Goal: Task Accomplishment & Management: Complete application form

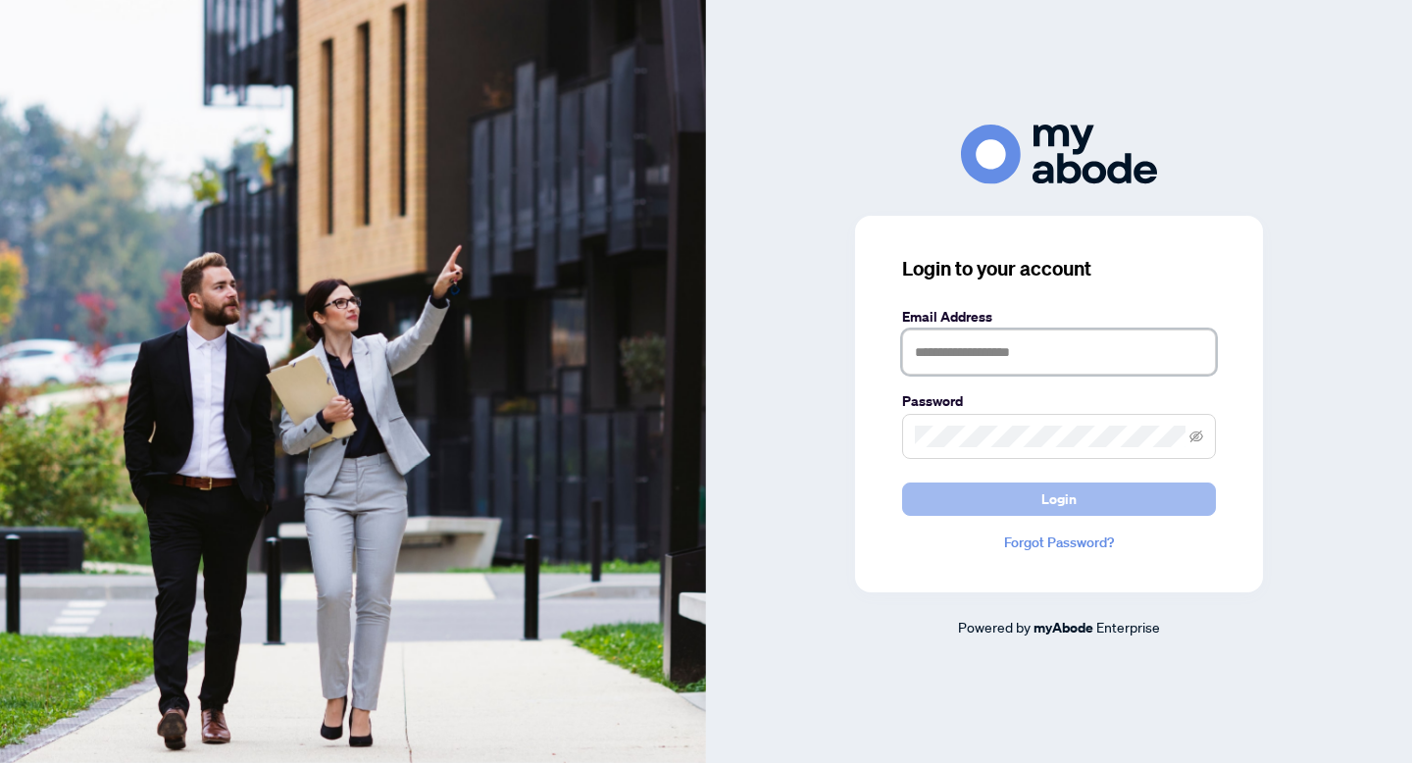
type input "**********"
click at [1001, 507] on button "Login" at bounding box center [1059, 499] width 314 height 33
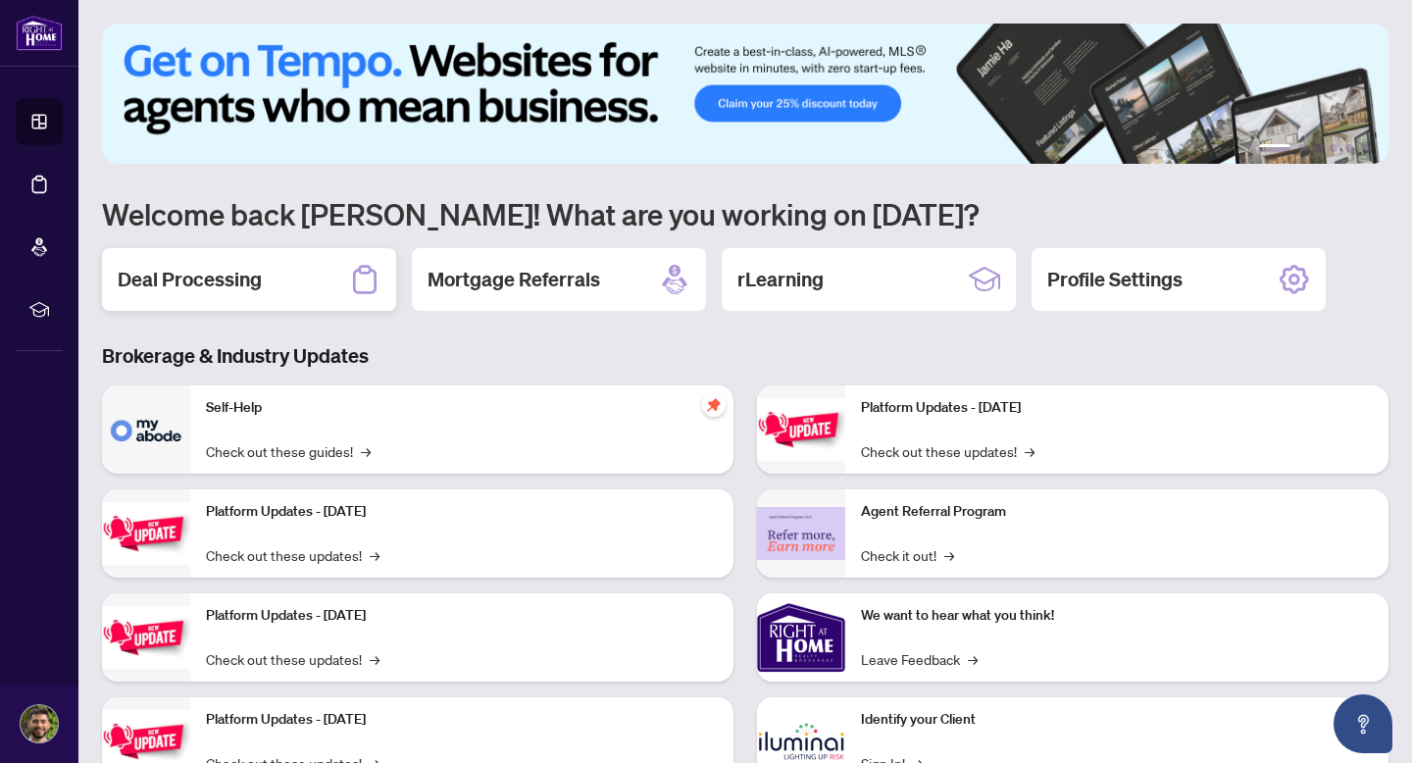
click at [185, 255] on div "Deal Processing" at bounding box center [249, 279] width 294 height 63
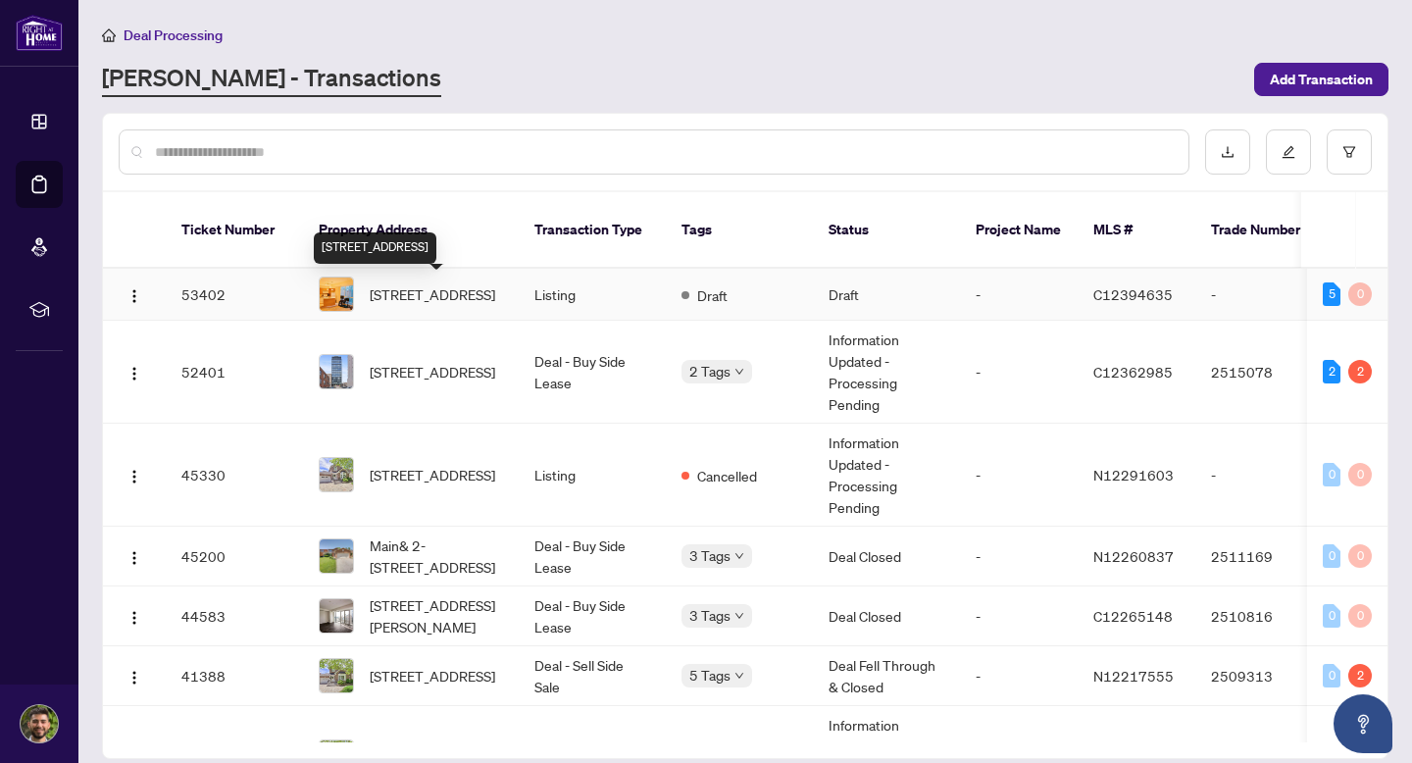
click at [480, 305] on span "[STREET_ADDRESS]" at bounding box center [433, 294] width 126 height 22
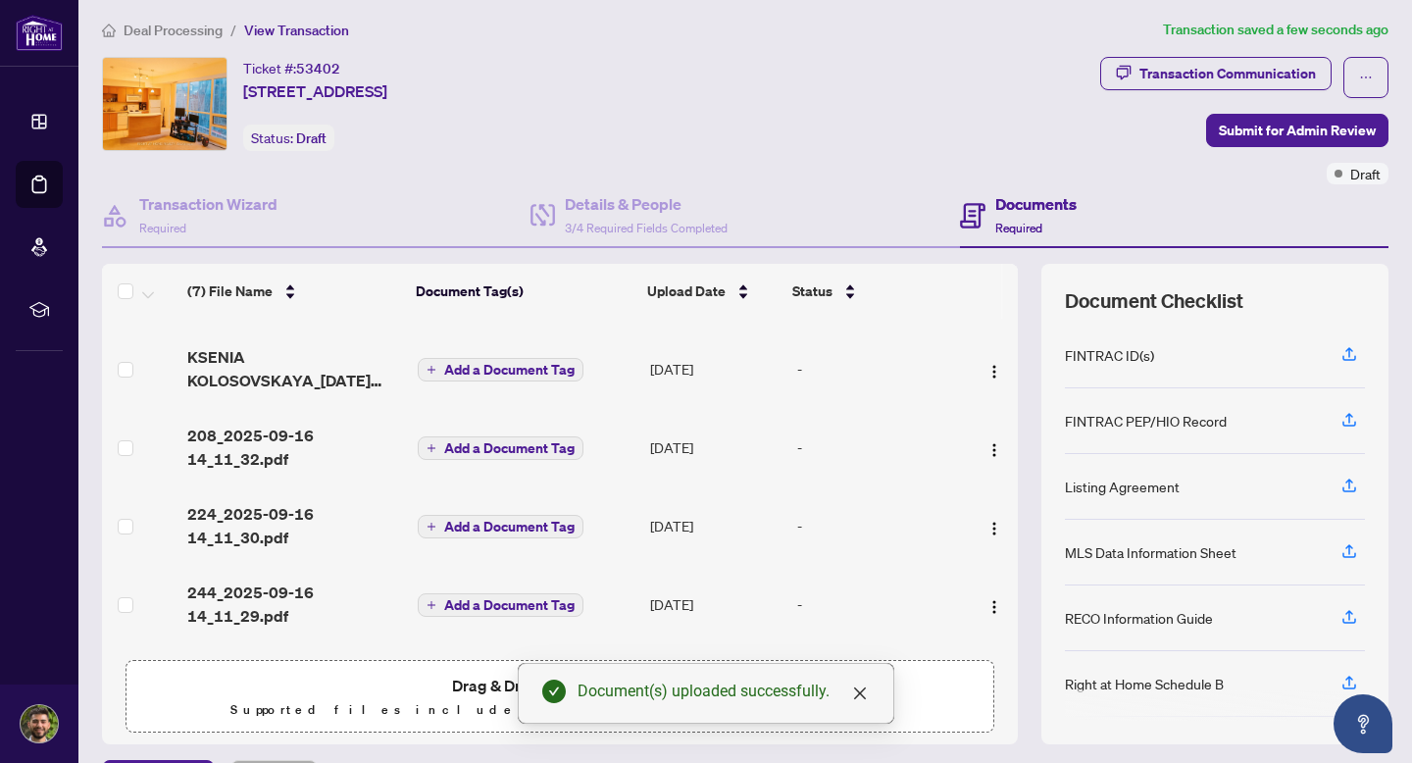
scroll to position [225, 0]
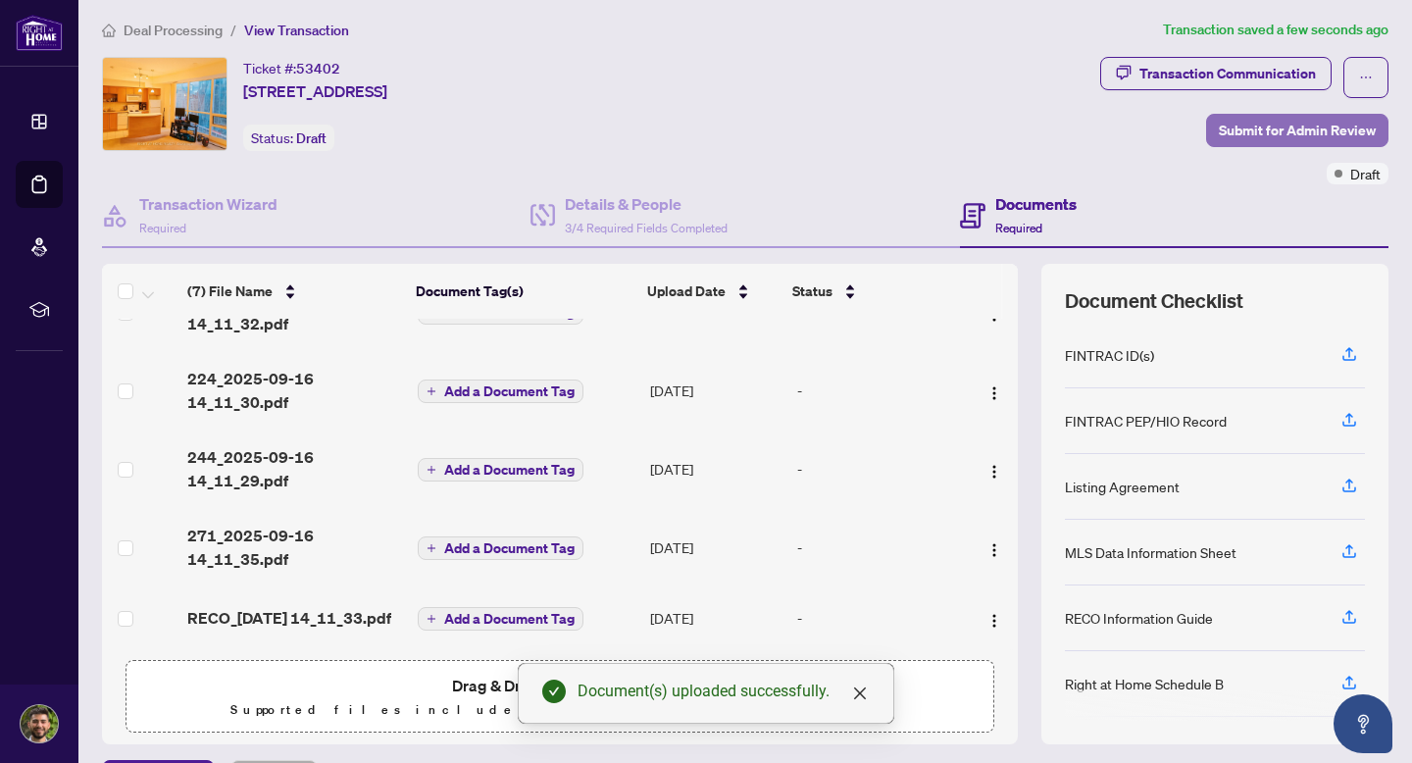
click at [1256, 130] on span "Submit for Admin Review" at bounding box center [1297, 130] width 157 height 31
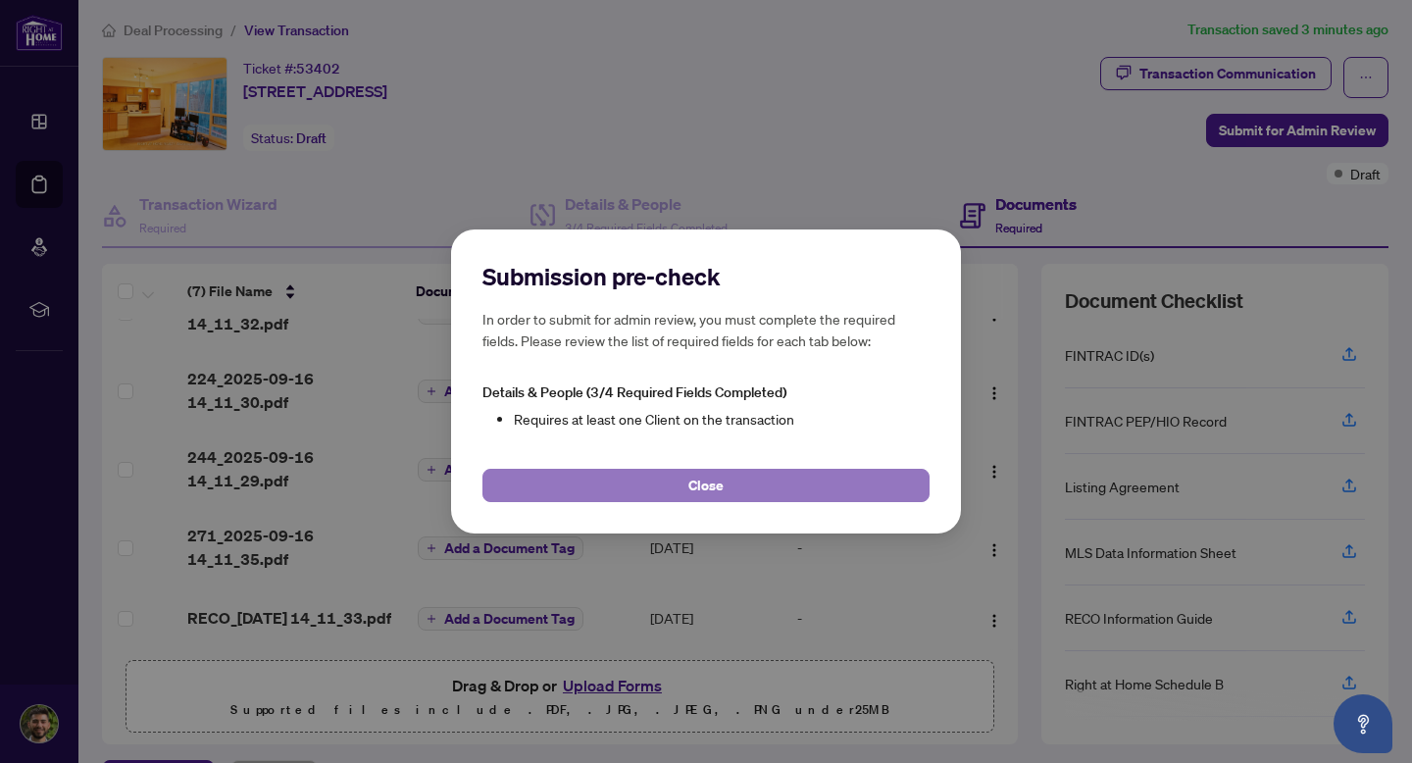
click at [772, 482] on button "Close" at bounding box center [706, 485] width 447 height 33
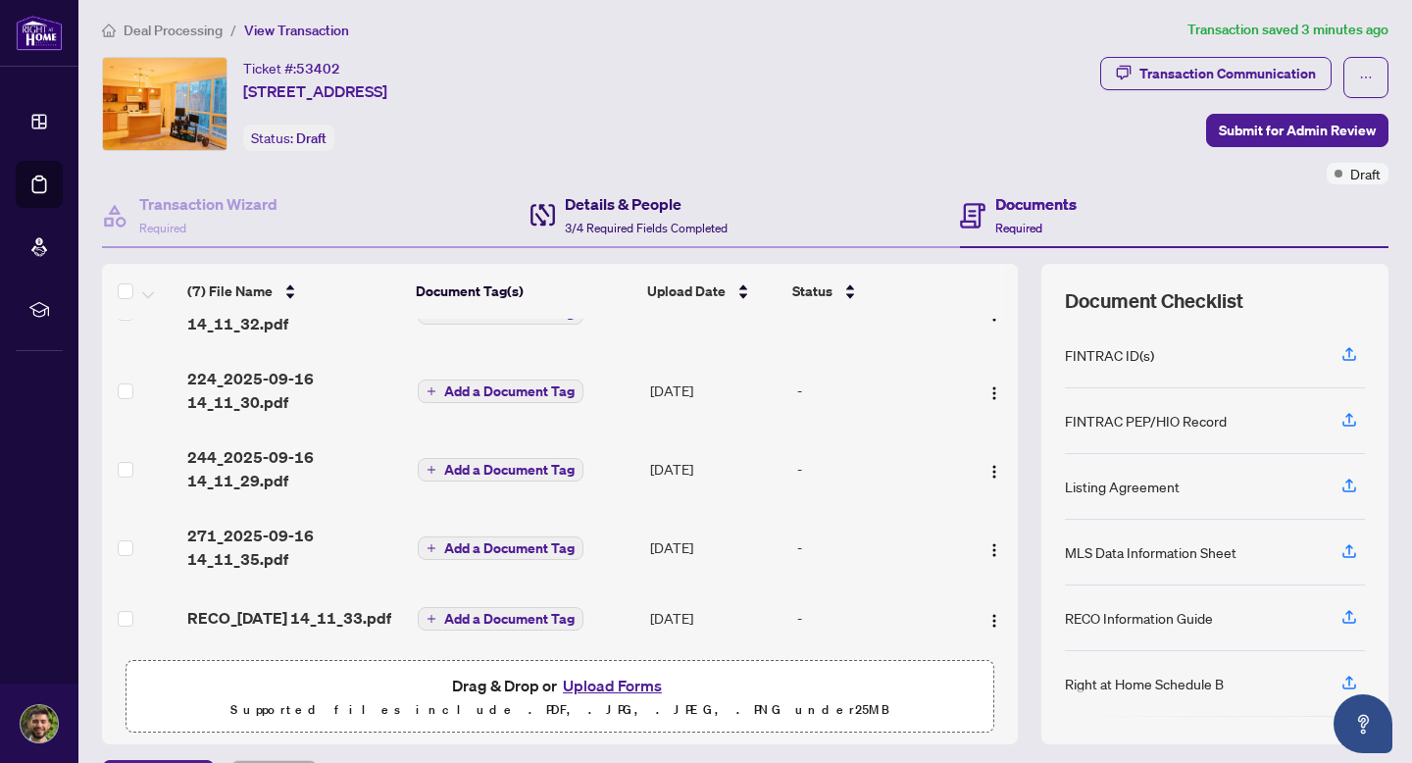
click at [608, 231] on span "3/4 Required Fields Completed" at bounding box center [646, 228] width 163 height 15
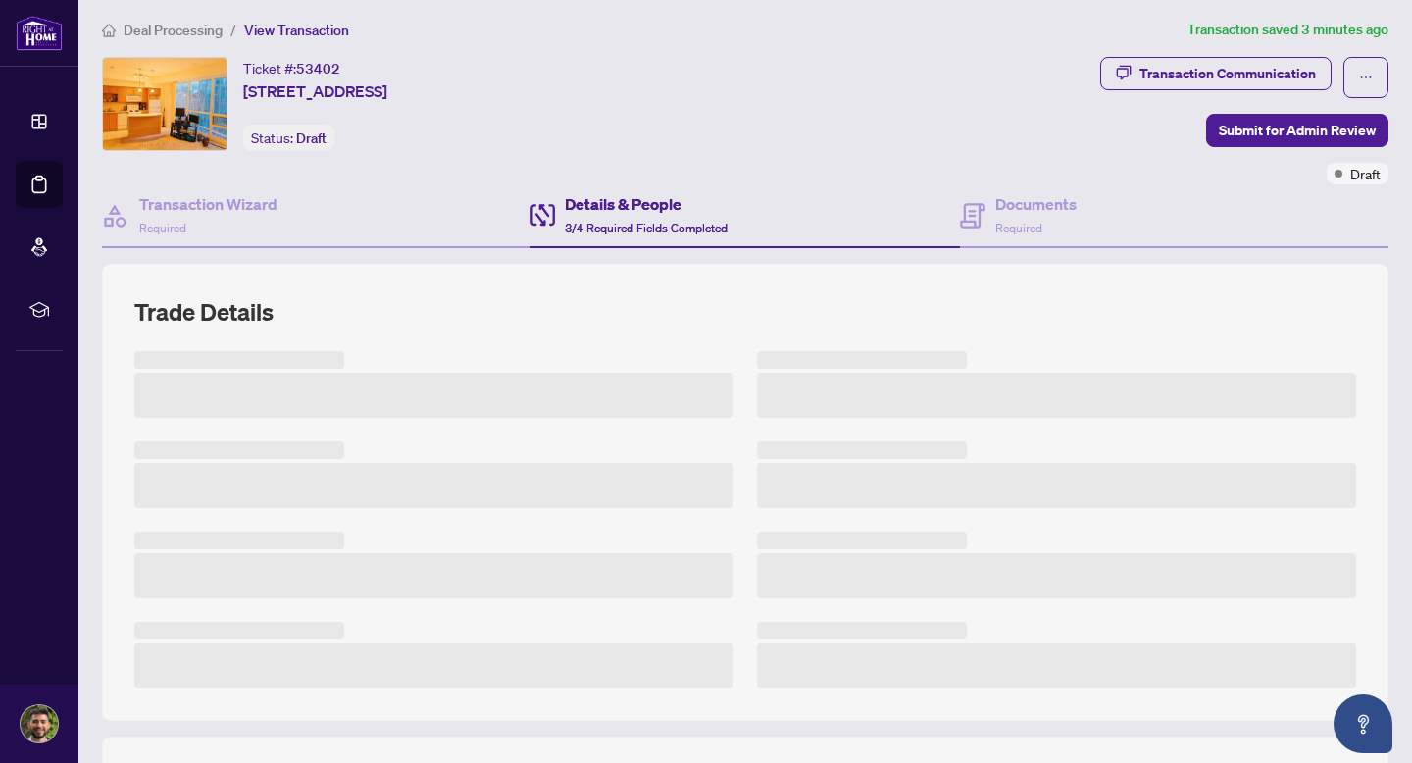
scroll to position [25, 0]
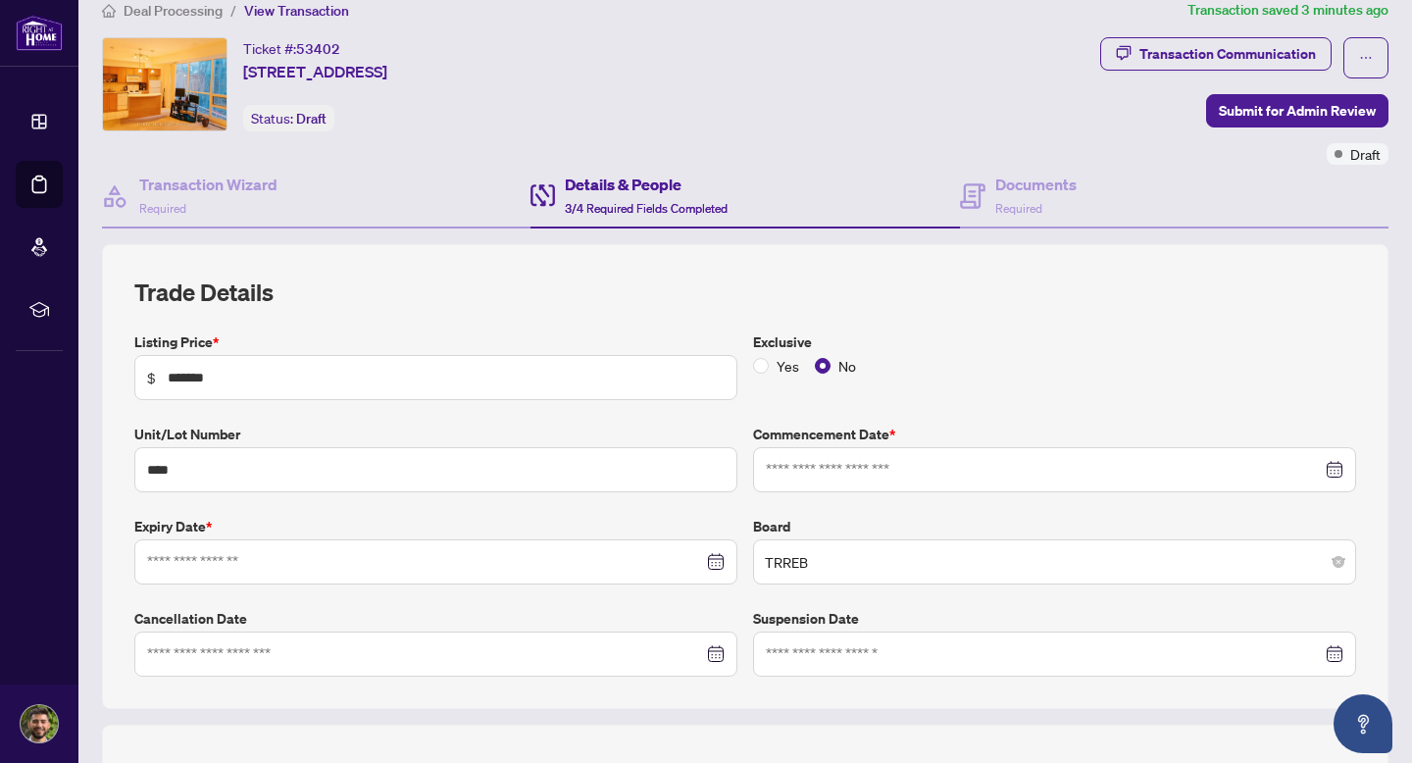
type input "**********"
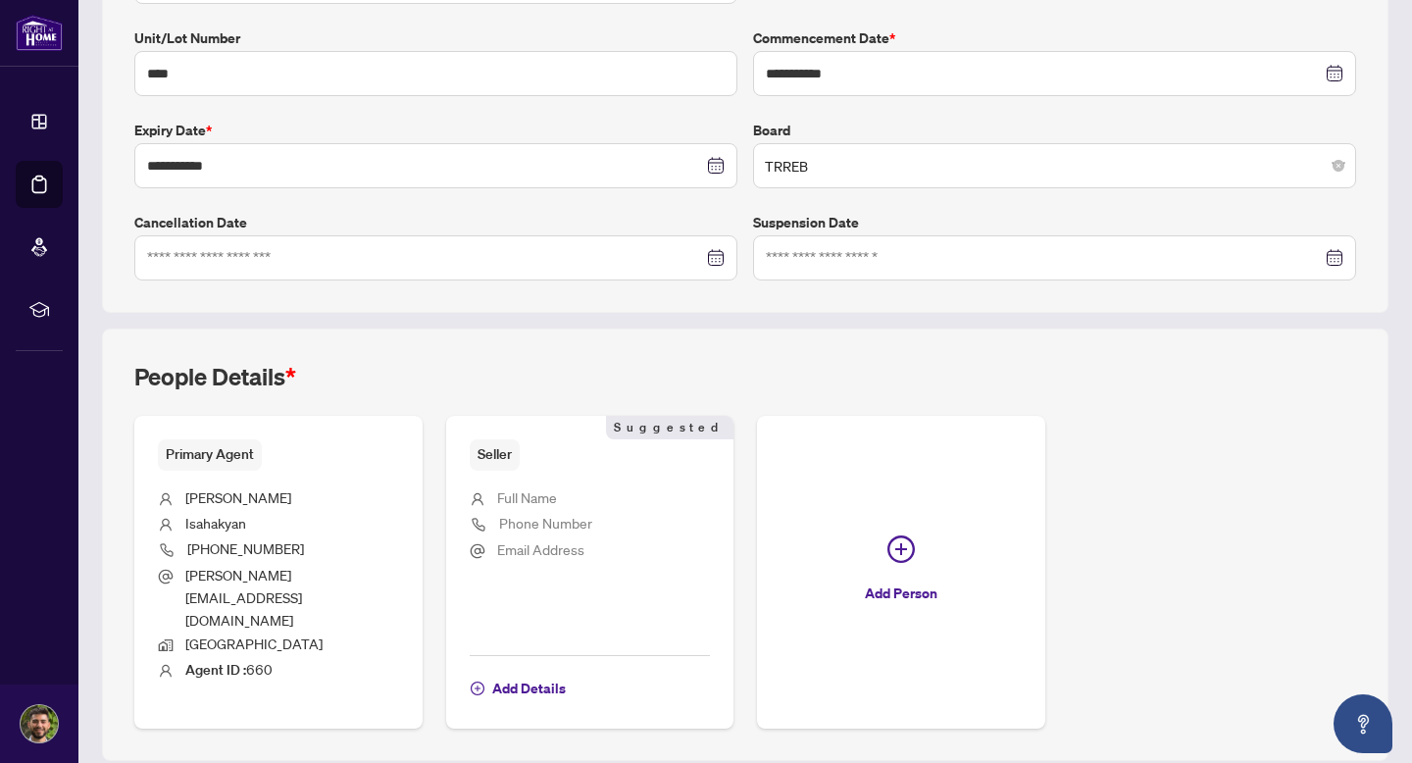
scroll to position [446, 0]
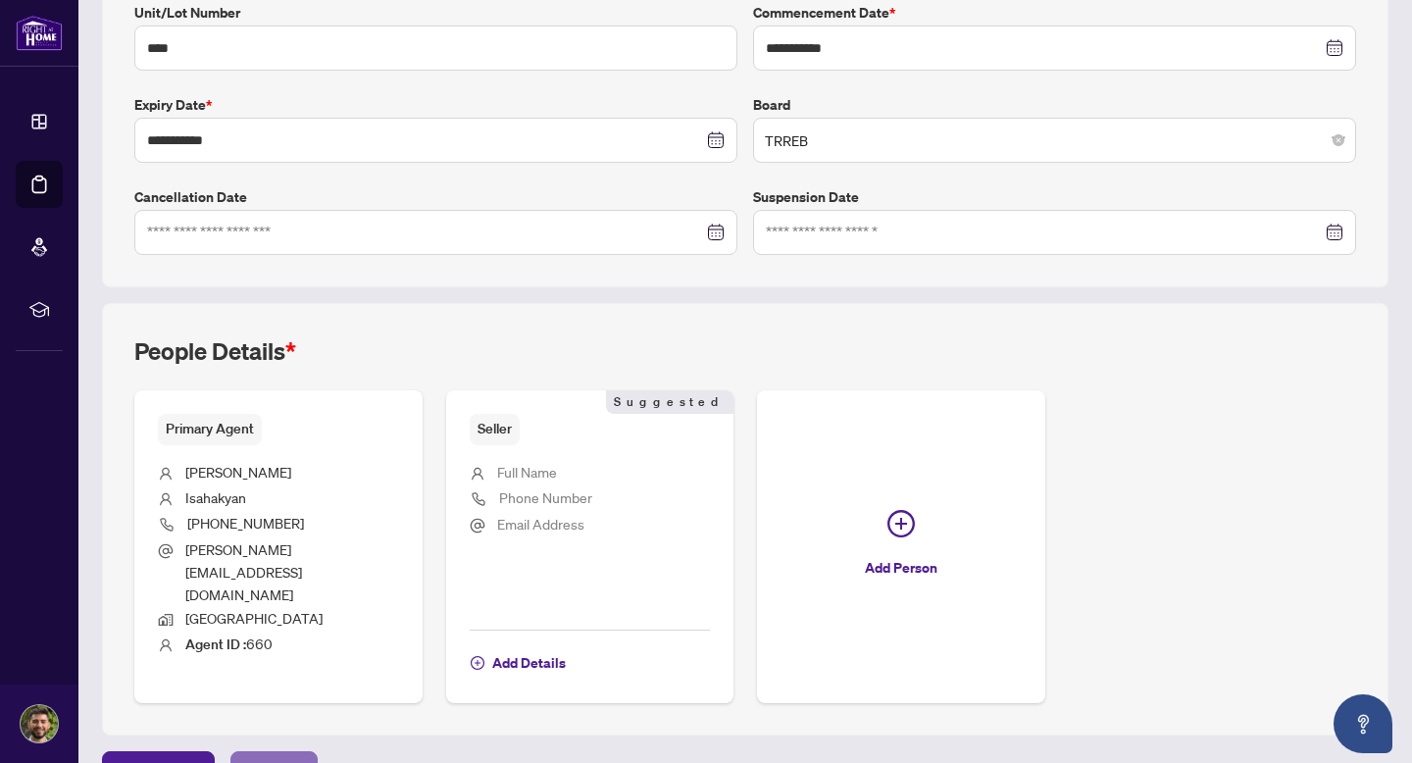
click at [276, 752] on span "Next Tab" at bounding box center [274, 767] width 56 height 31
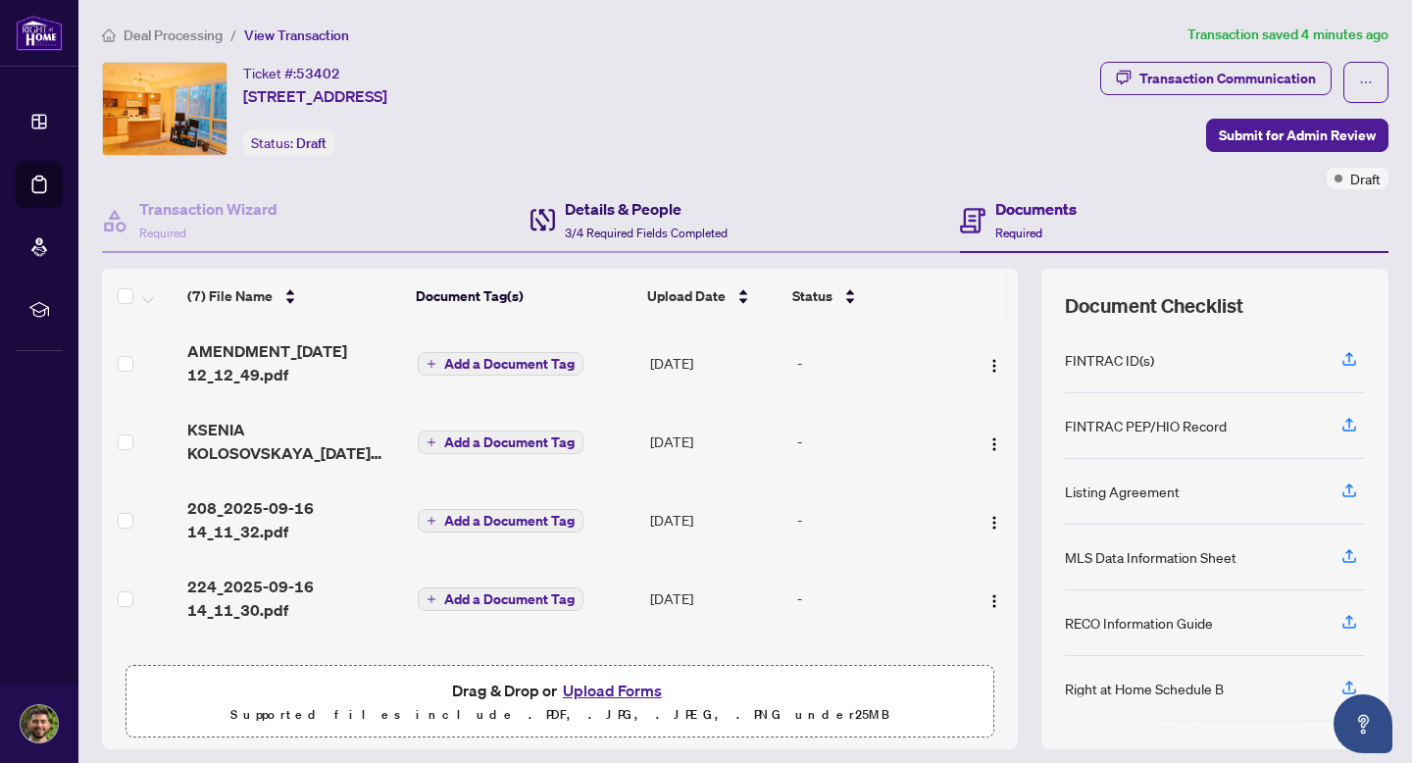
click at [576, 207] on h4 "Details & People" at bounding box center [646, 209] width 163 height 24
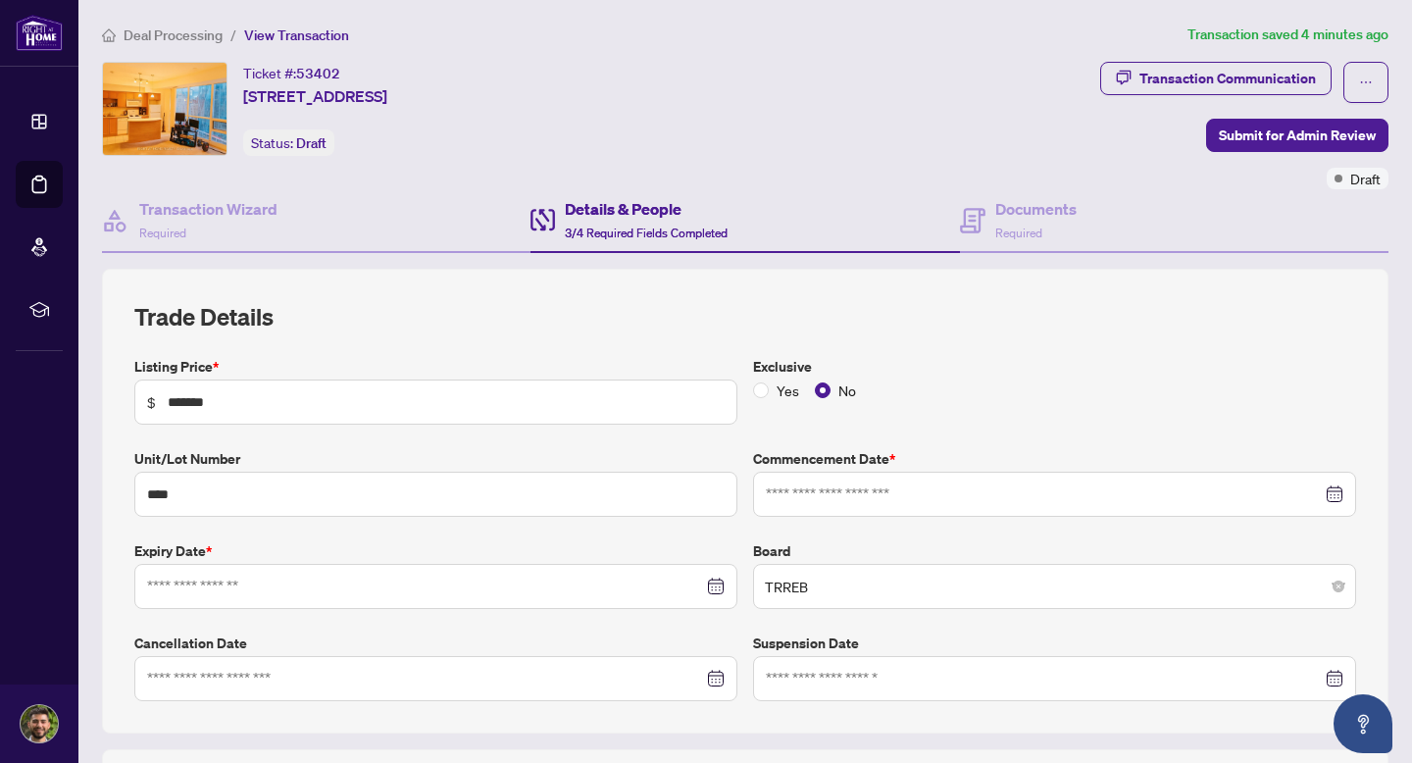
type input "**********"
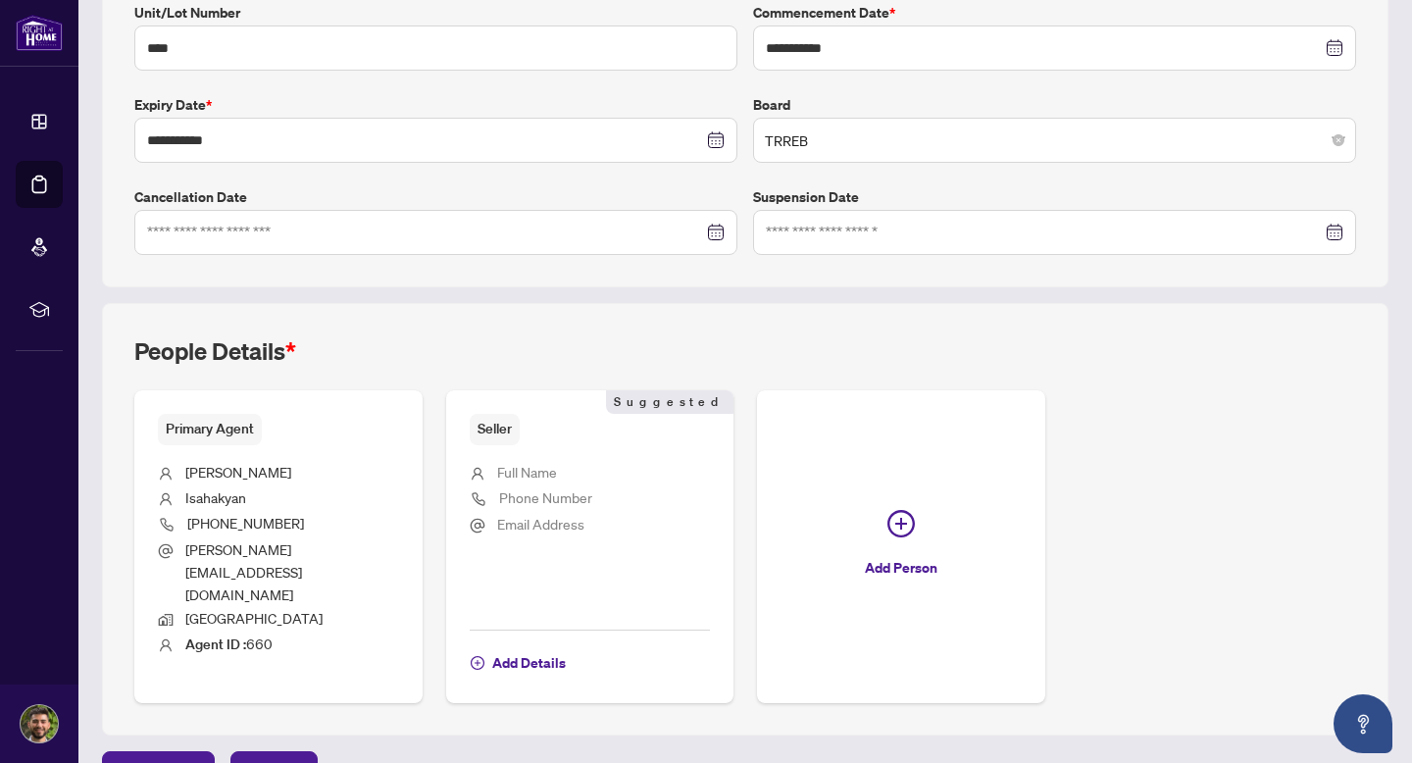
scroll to position [436, 0]
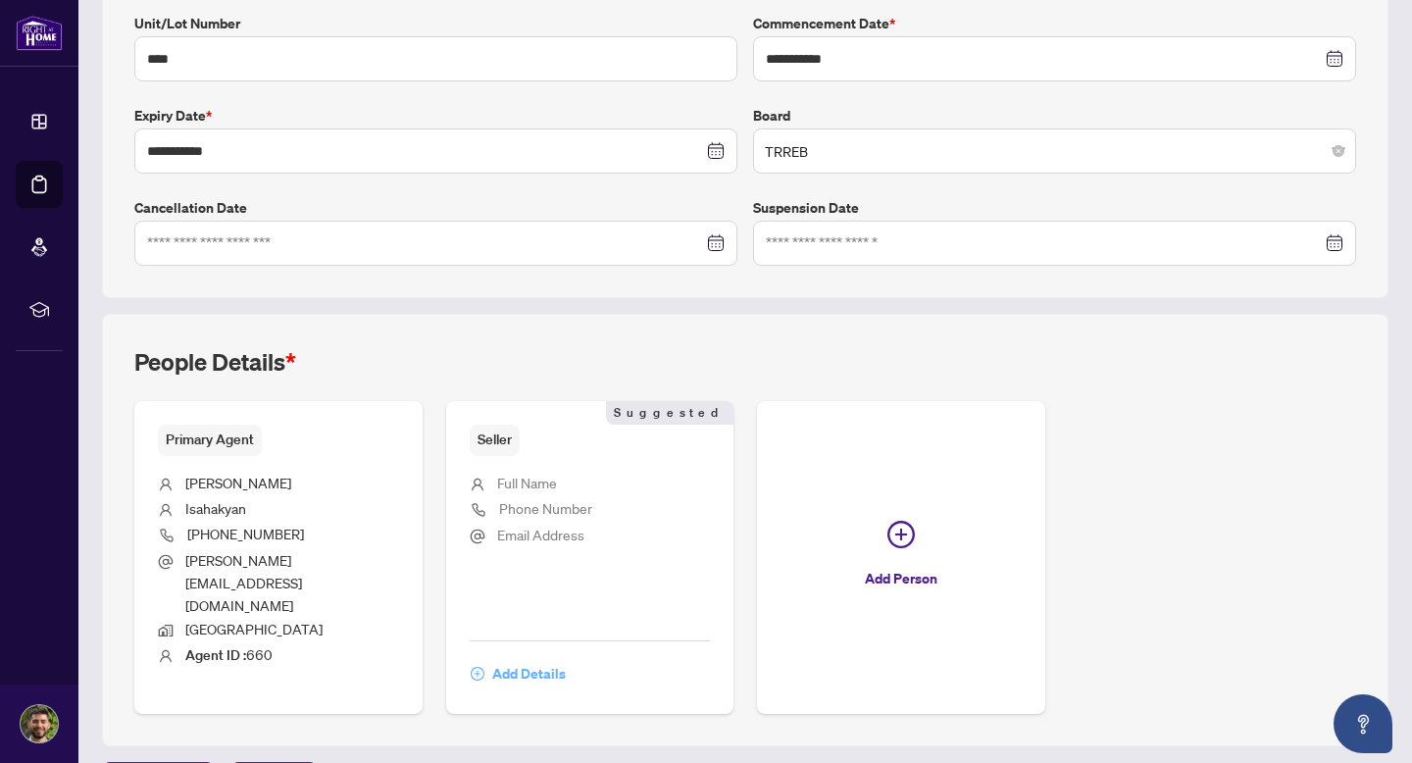
click at [528, 658] on span "Add Details" at bounding box center [529, 673] width 74 height 31
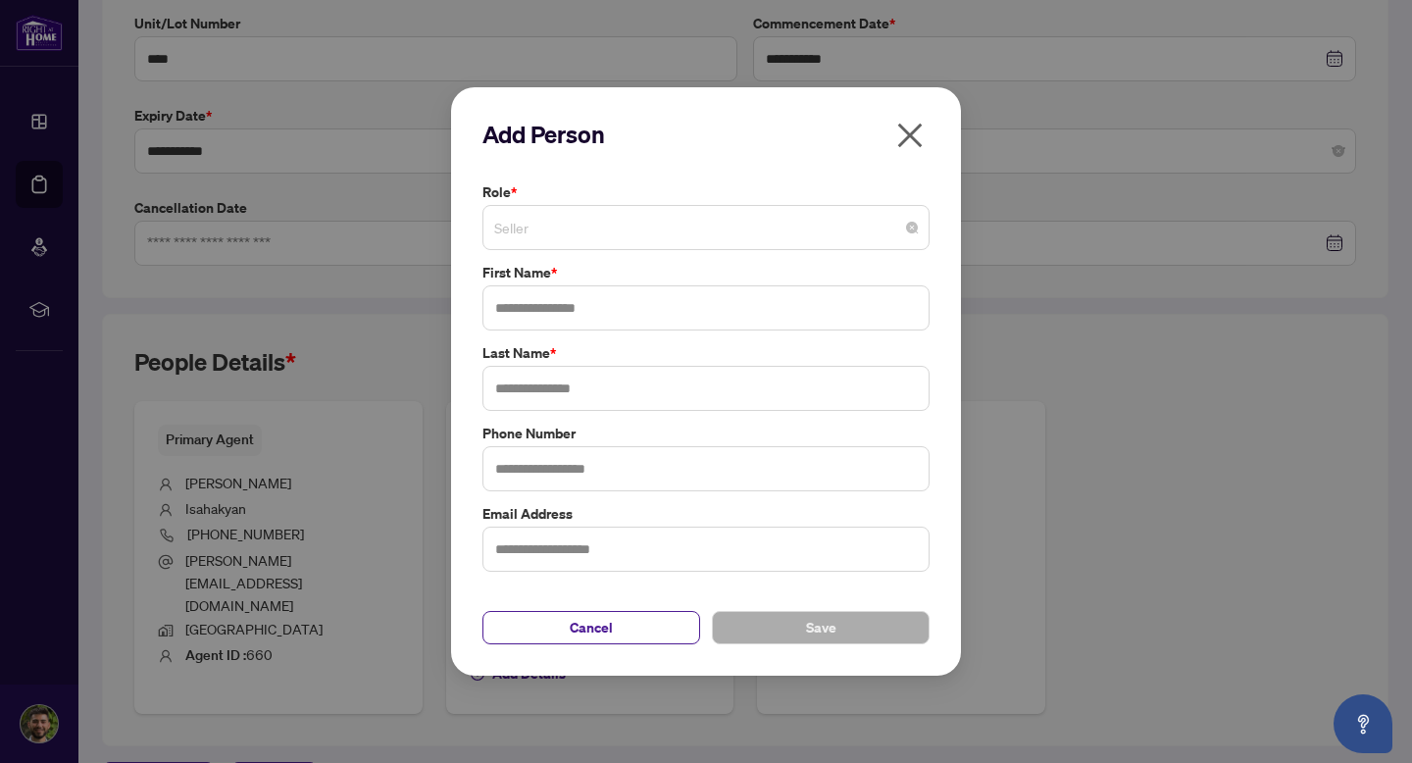
click at [567, 229] on span "Seller" at bounding box center [706, 227] width 424 height 37
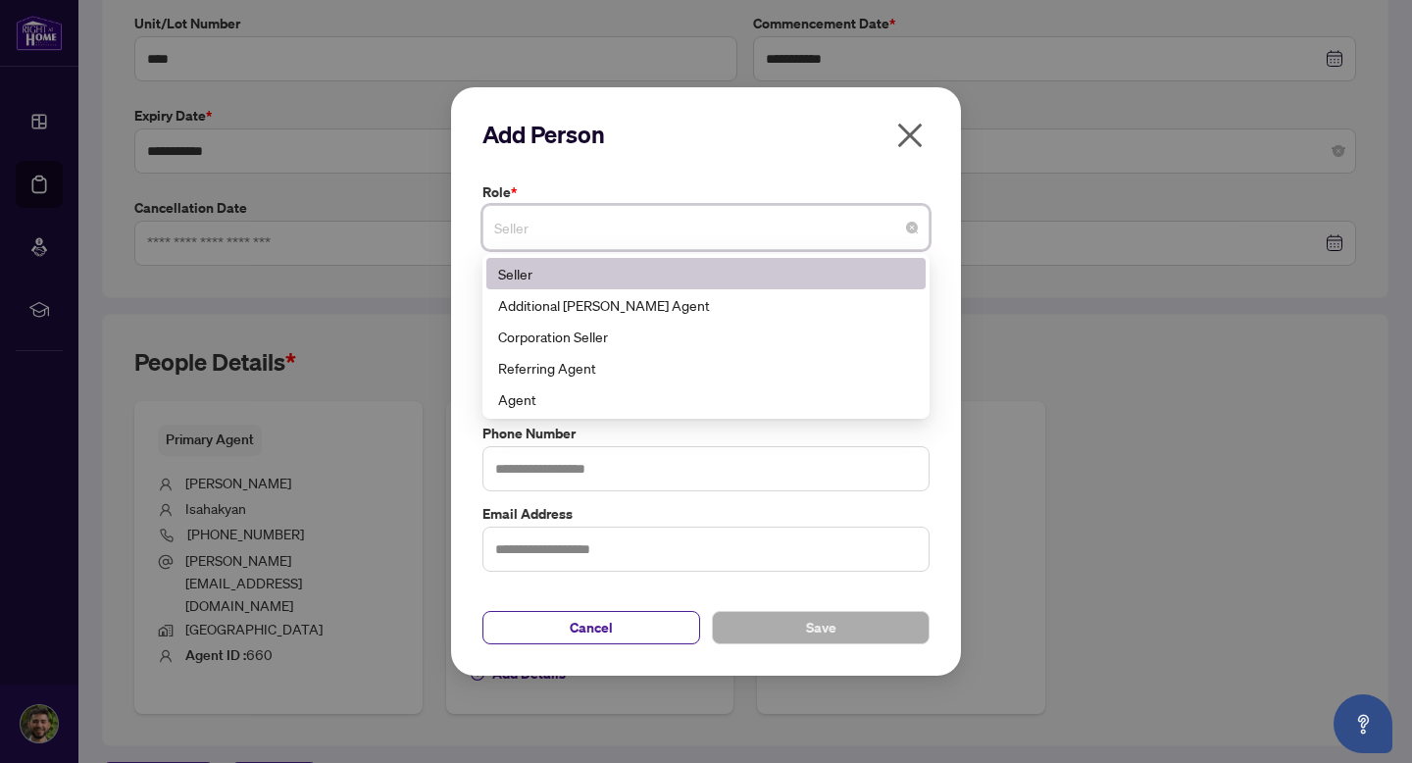
click at [570, 269] on div "Seller" at bounding box center [706, 274] width 416 height 22
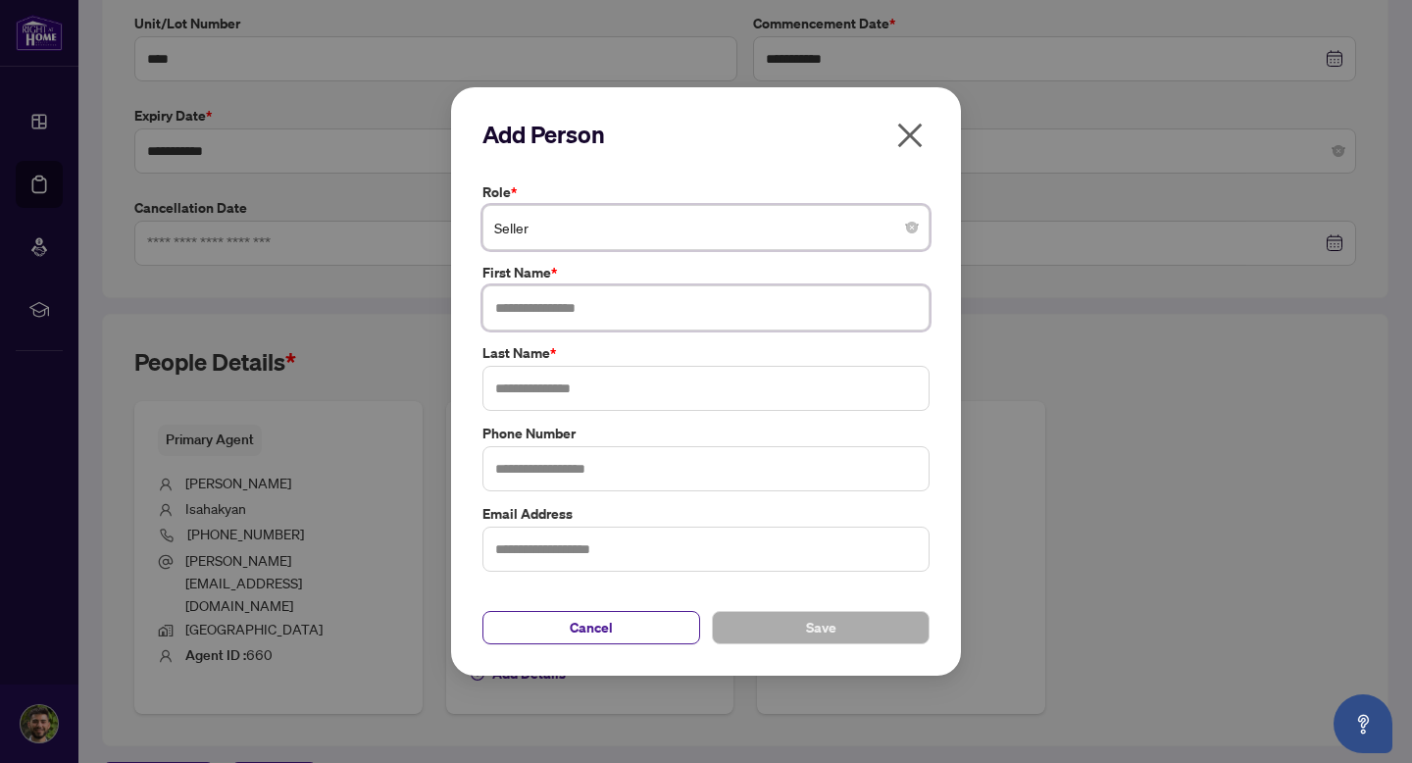
click at [571, 313] on input "text" at bounding box center [706, 307] width 447 height 45
type input "******"
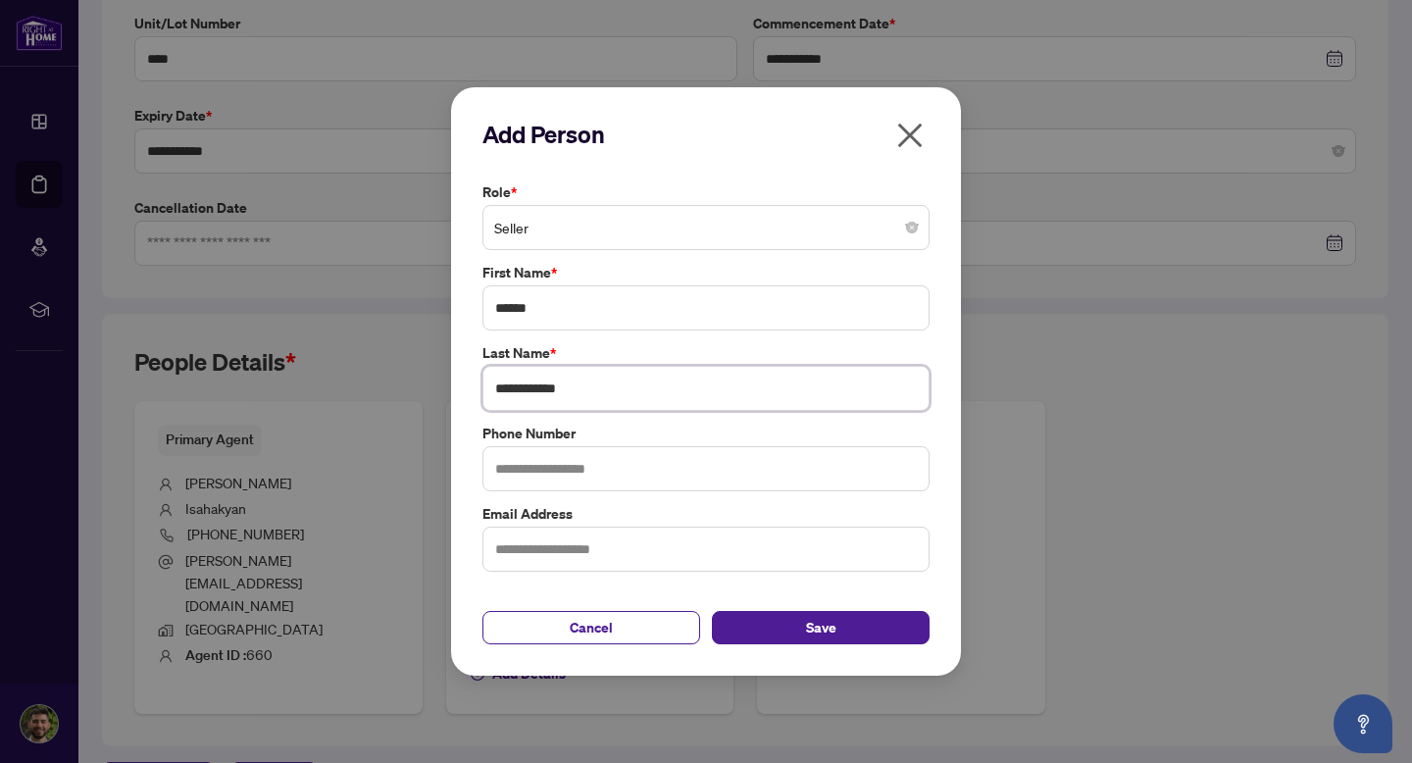
type input "**********"
click at [583, 459] on input "text" at bounding box center [706, 468] width 447 height 45
click at [596, 532] on input "text" at bounding box center [706, 549] width 447 height 45
click at [757, 623] on button "Save" at bounding box center [821, 627] width 218 height 33
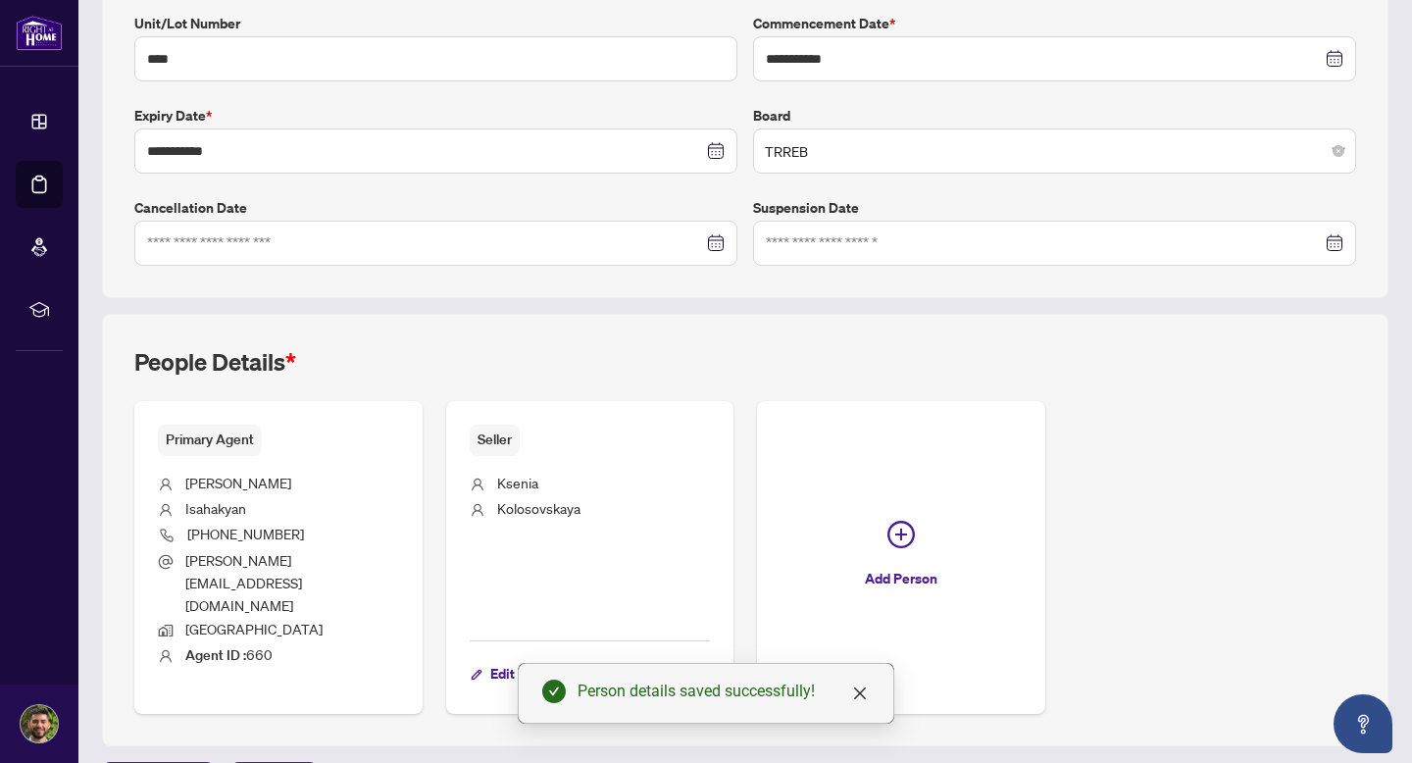
scroll to position [446, 0]
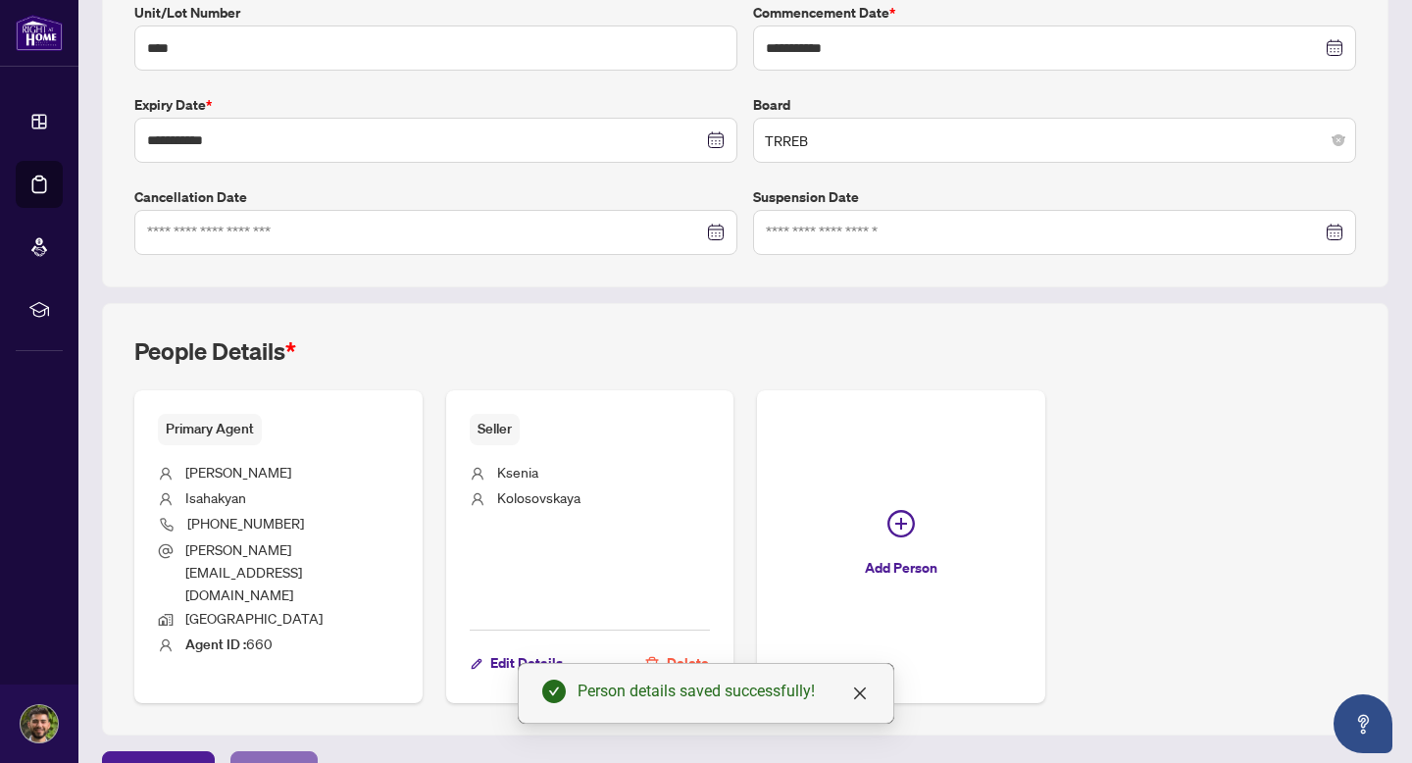
click at [262, 752] on span "Next Tab" at bounding box center [274, 767] width 56 height 31
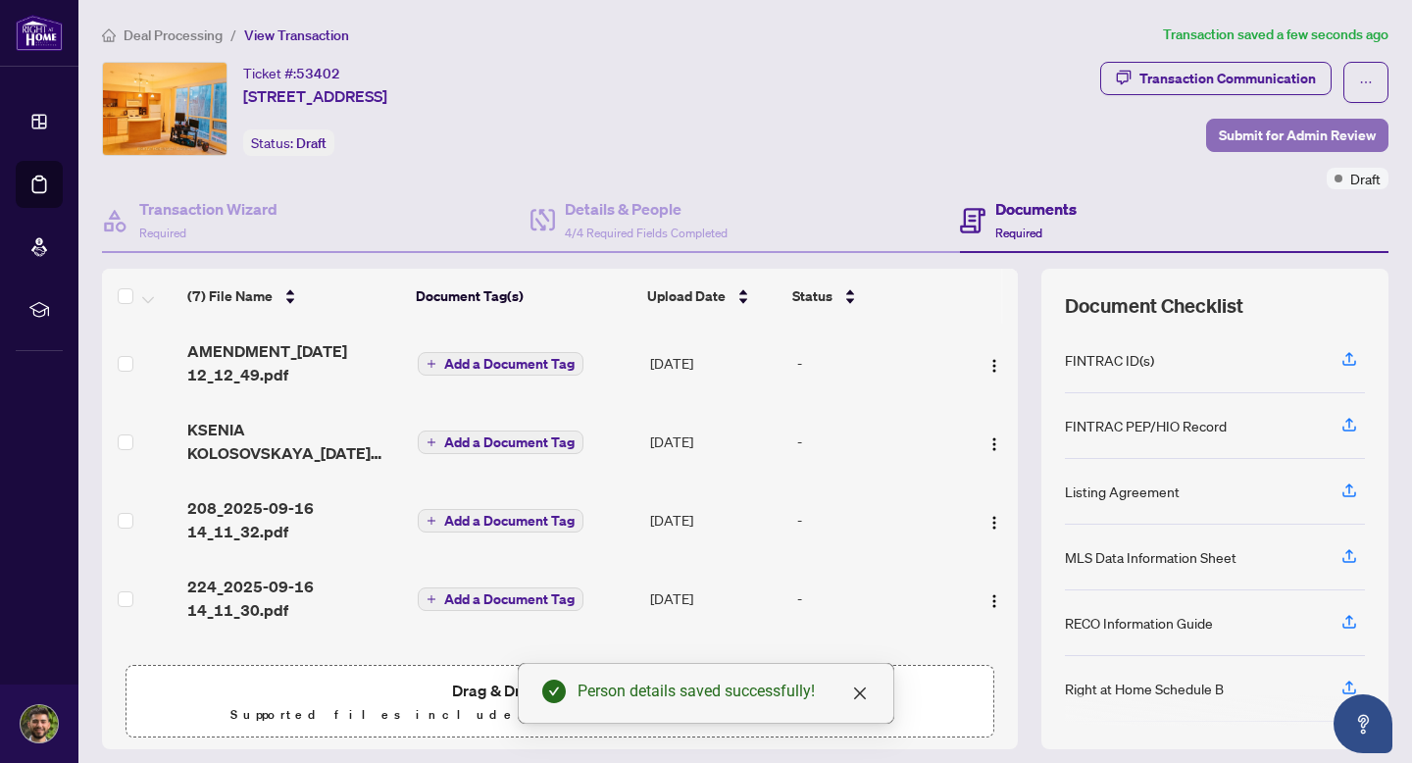
click at [1262, 137] on span "Submit for Admin Review" at bounding box center [1297, 135] width 157 height 31
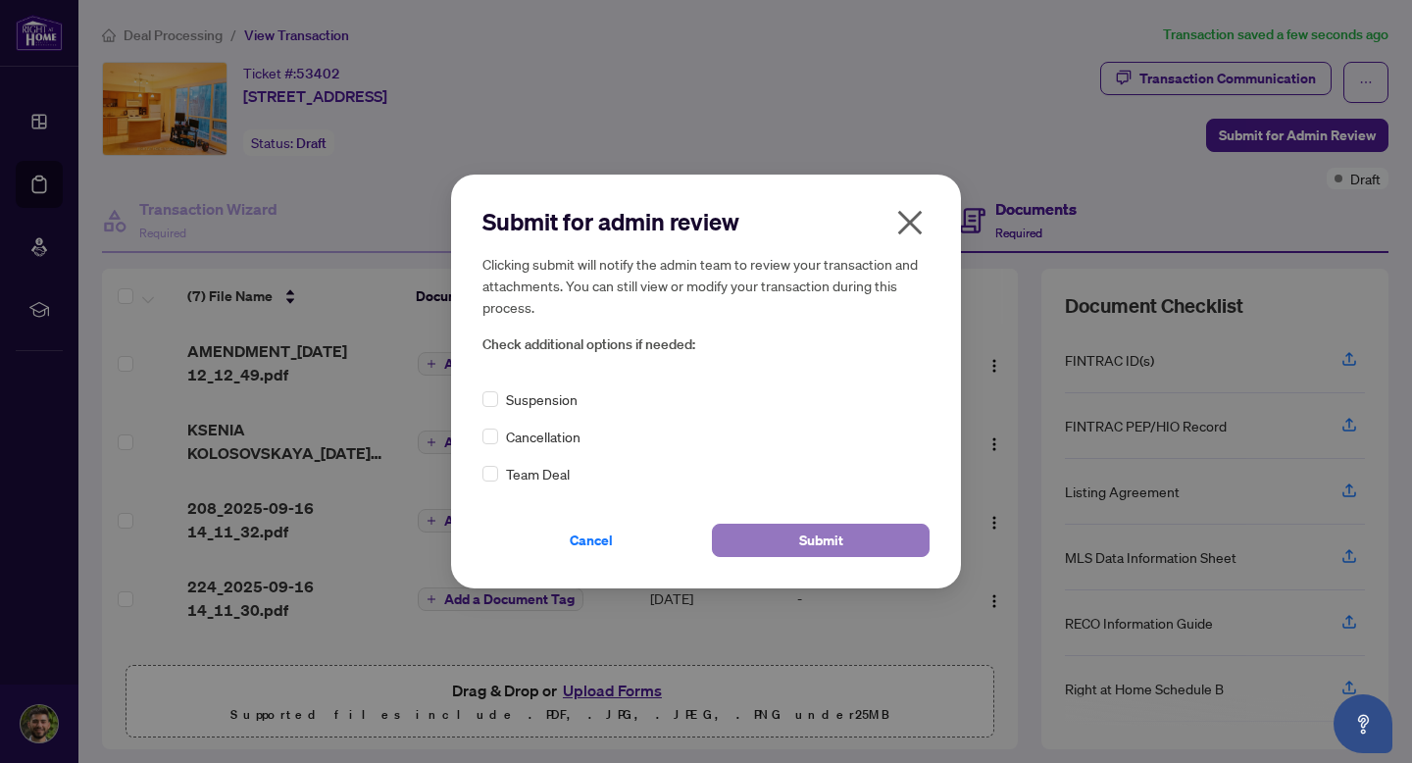
click at [771, 541] on button "Submit" at bounding box center [821, 540] width 218 height 33
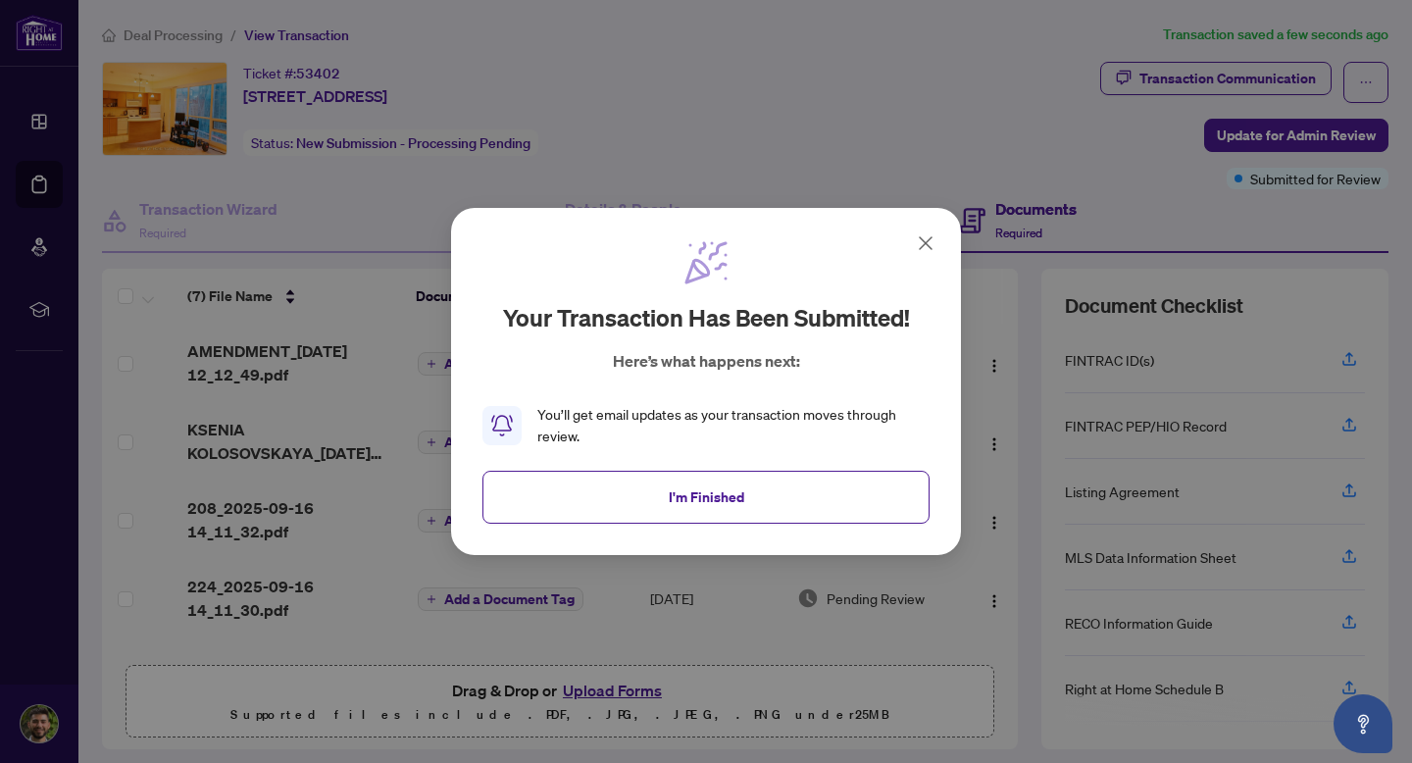
click at [907, 255] on div "Your transaction has been submitted! Here’s what happens next: You’ll get email…" at bounding box center [706, 343] width 447 height 208
click at [930, 250] on icon at bounding box center [926, 243] width 24 height 24
